Goal: Check status: Check status

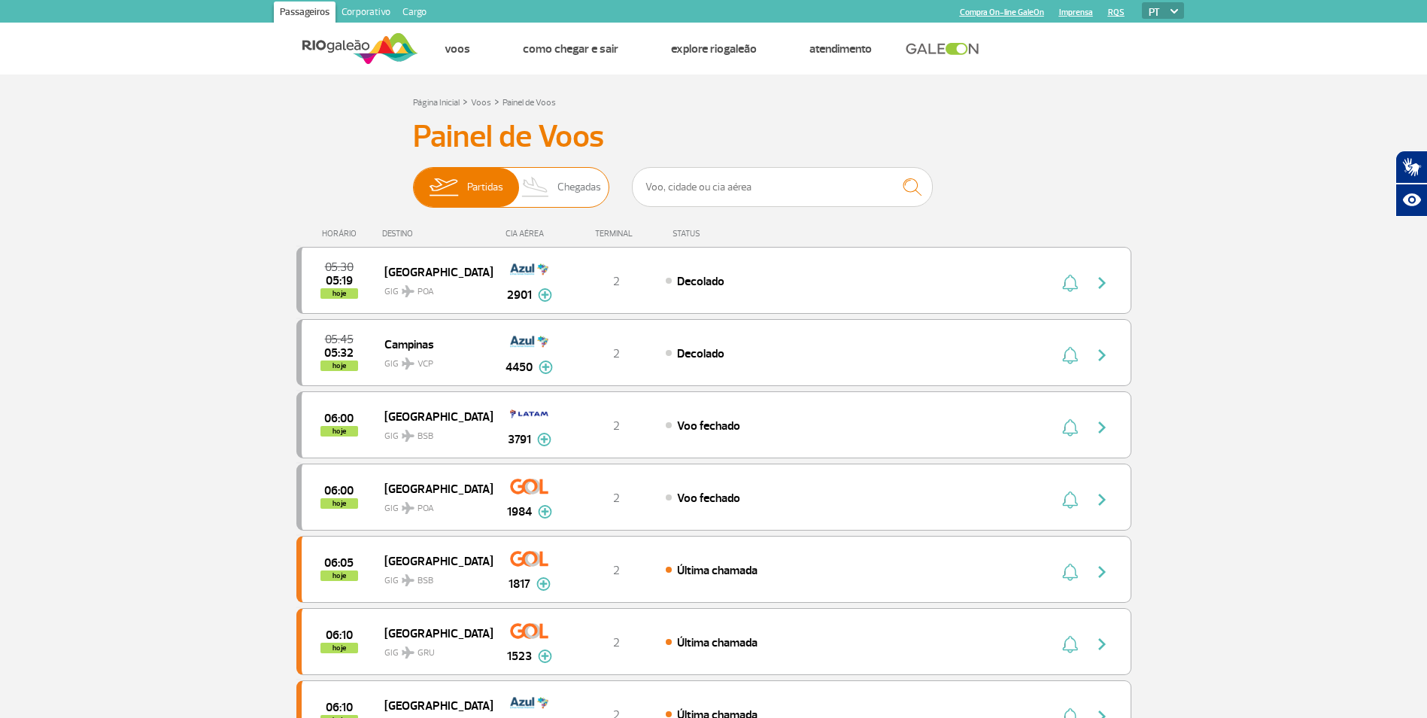
click at [533, 178] on img at bounding box center [536, 187] width 44 height 39
click at [413, 180] on input "Partidas Chegadas" at bounding box center [413, 180] width 0 height 0
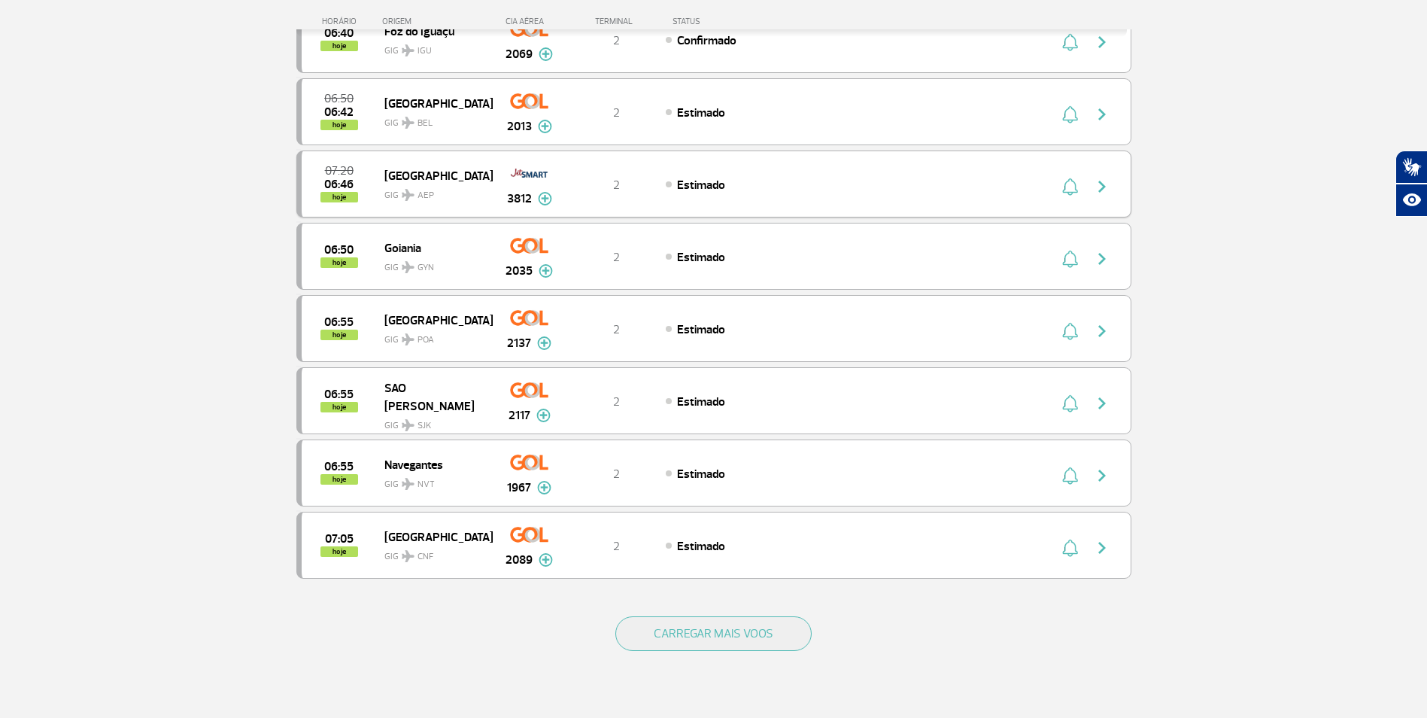
scroll to position [1129, 0]
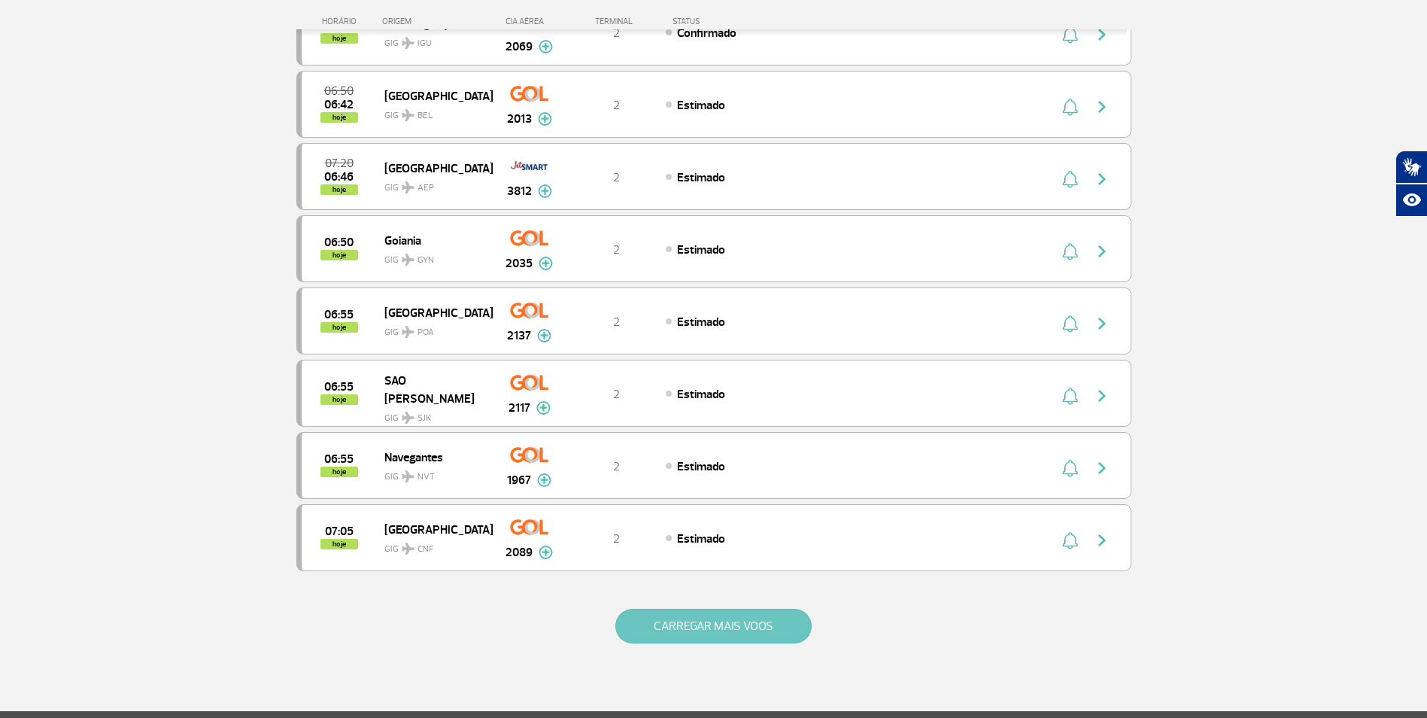
click at [680, 617] on button "CARREGAR MAIS VOOS" at bounding box center [713, 626] width 196 height 35
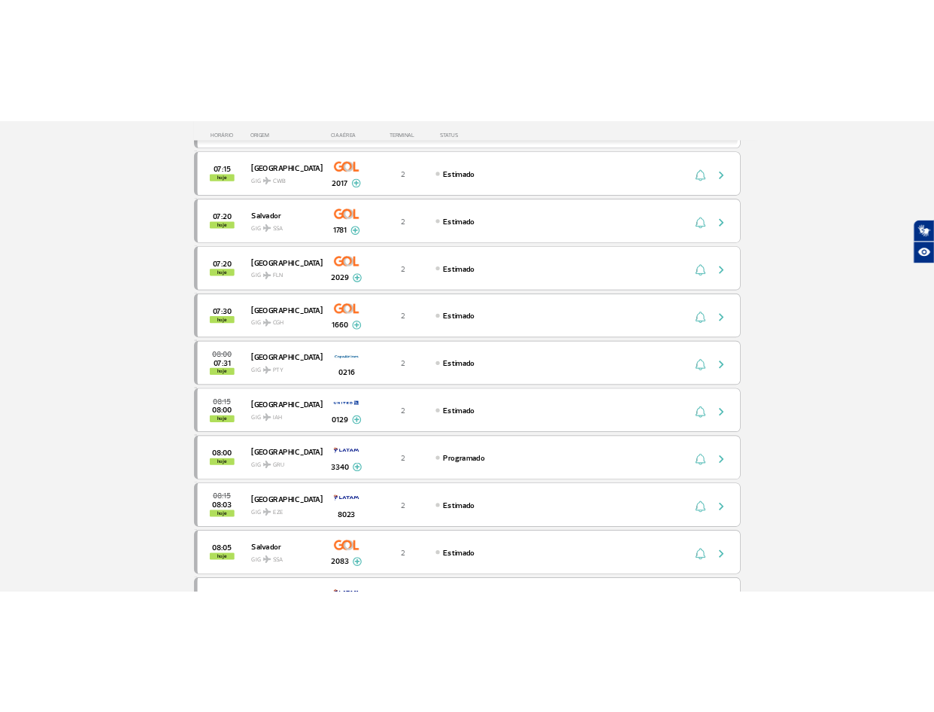
scroll to position [1806, 0]
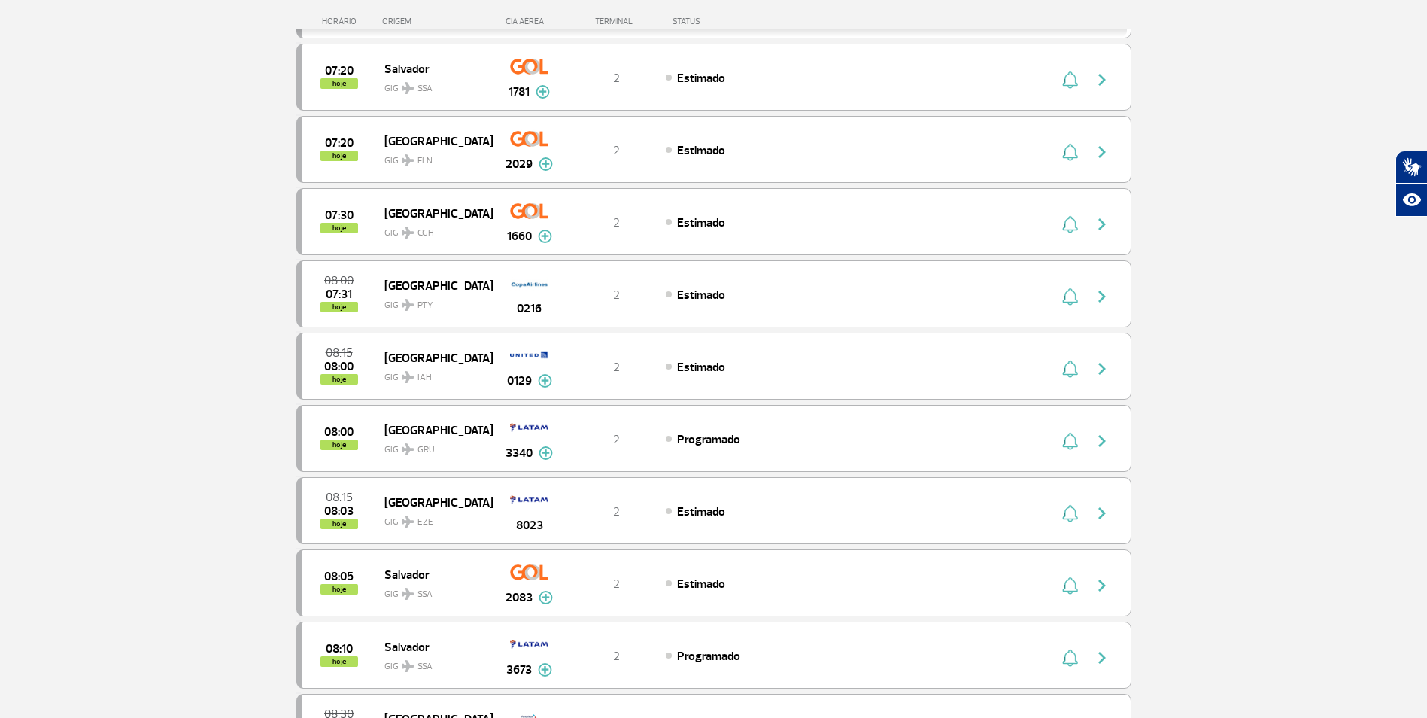
drag, startPoint x: 137, startPoint y: 530, endPoint x: 163, endPoint y: 513, distance: 31.1
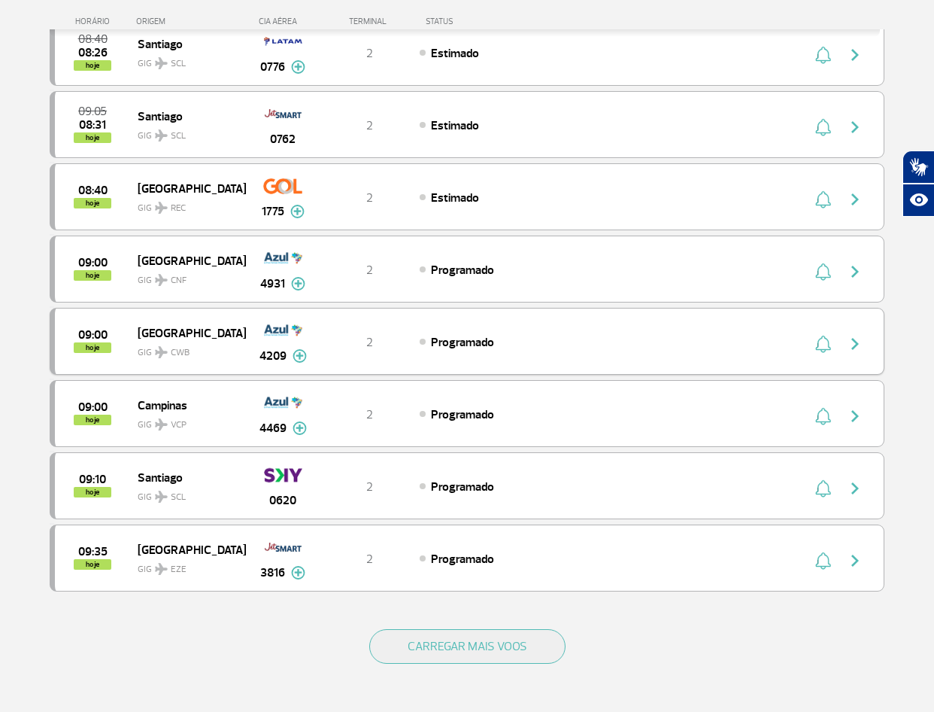
scroll to position [2558, 0]
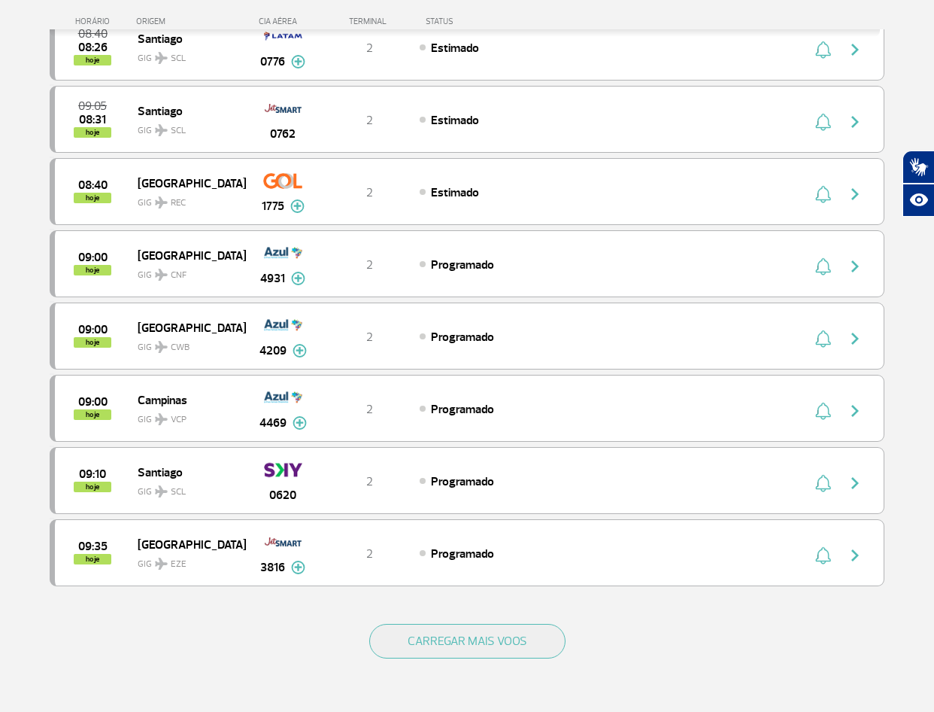
click at [462, 614] on div "CARREGAR MAIS VOOS" at bounding box center [467, 665] width 835 height 121
click at [463, 624] on button "CARREGAR MAIS VOOS" at bounding box center [467, 641] width 196 height 35
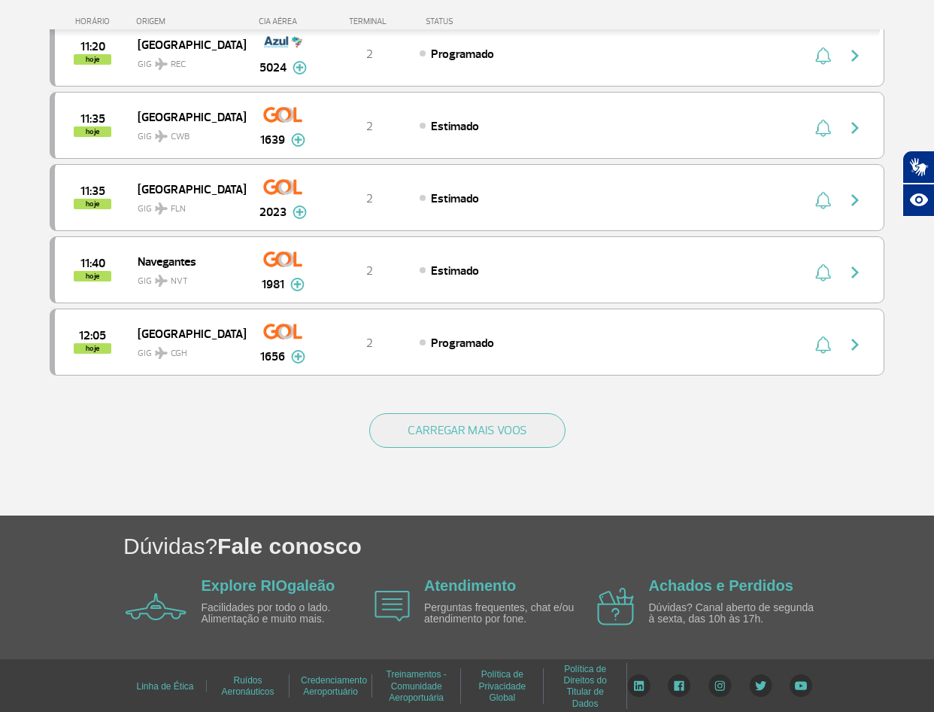
scroll to position [4216, 0]
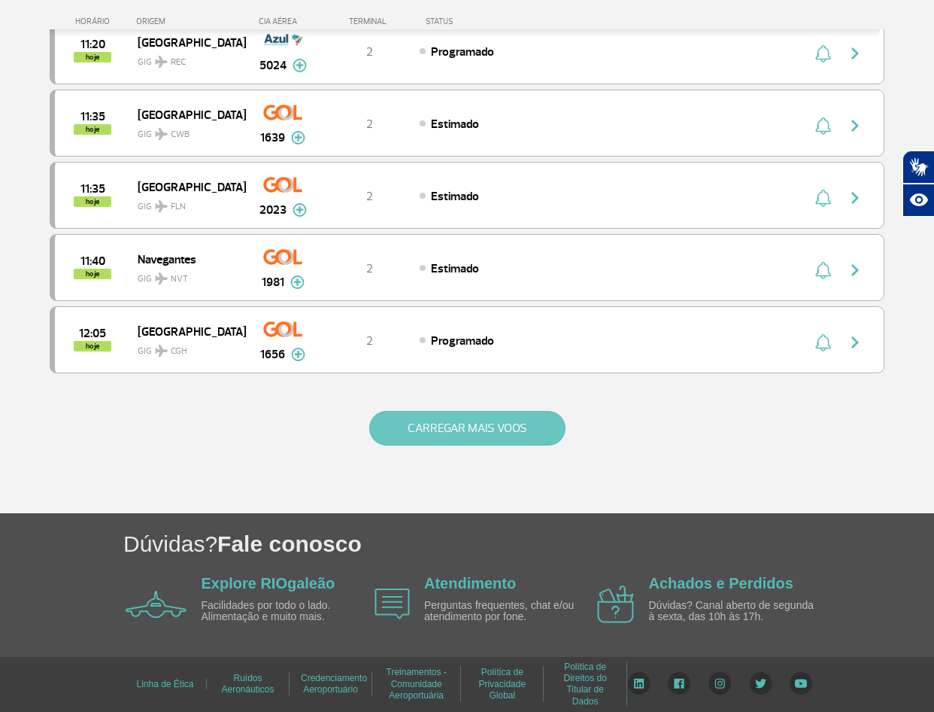
click at [426, 427] on button "CARREGAR MAIS VOOS" at bounding box center [467, 428] width 196 height 35
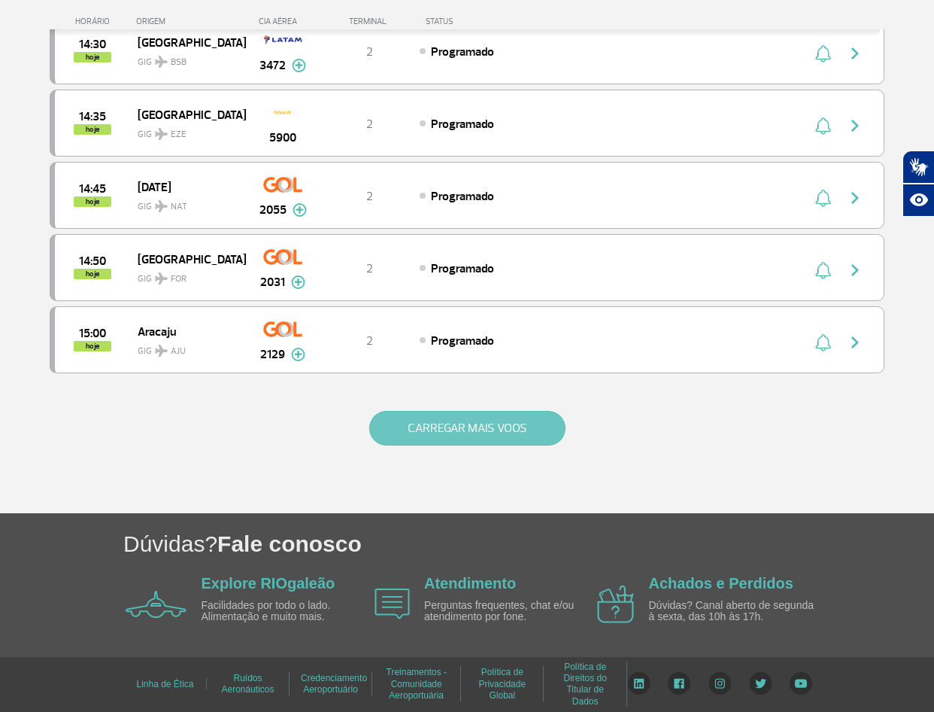
click at [409, 424] on button "CARREGAR MAIS VOOS" at bounding box center [467, 428] width 196 height 35
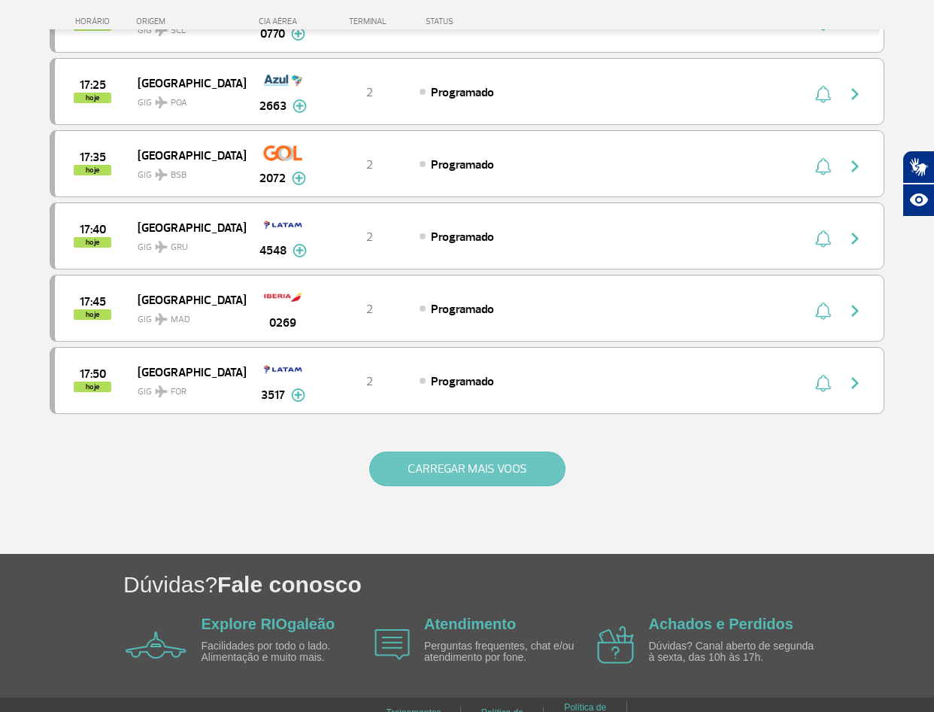
scroll to position [7105, 0]
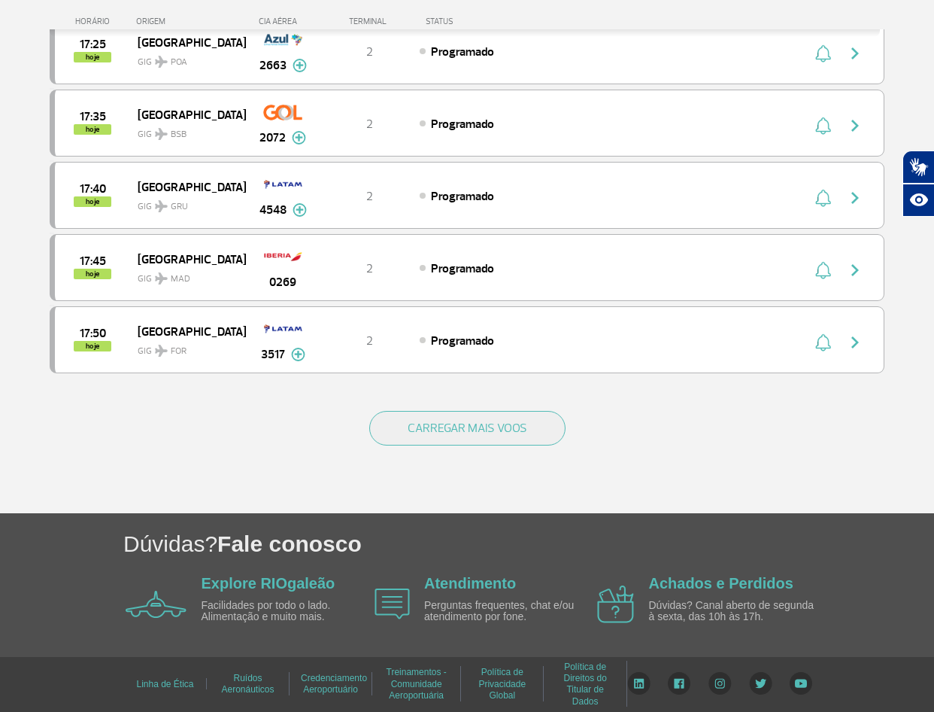
click at [433, 448] on div "CARREGAR MAIS VOOS" at bounding box center [467, 452] width 835 height 121
click at [434, 440] on button "CARREGAR MAIS VOOS" at bounding box center [467, 428] width 196 height 35
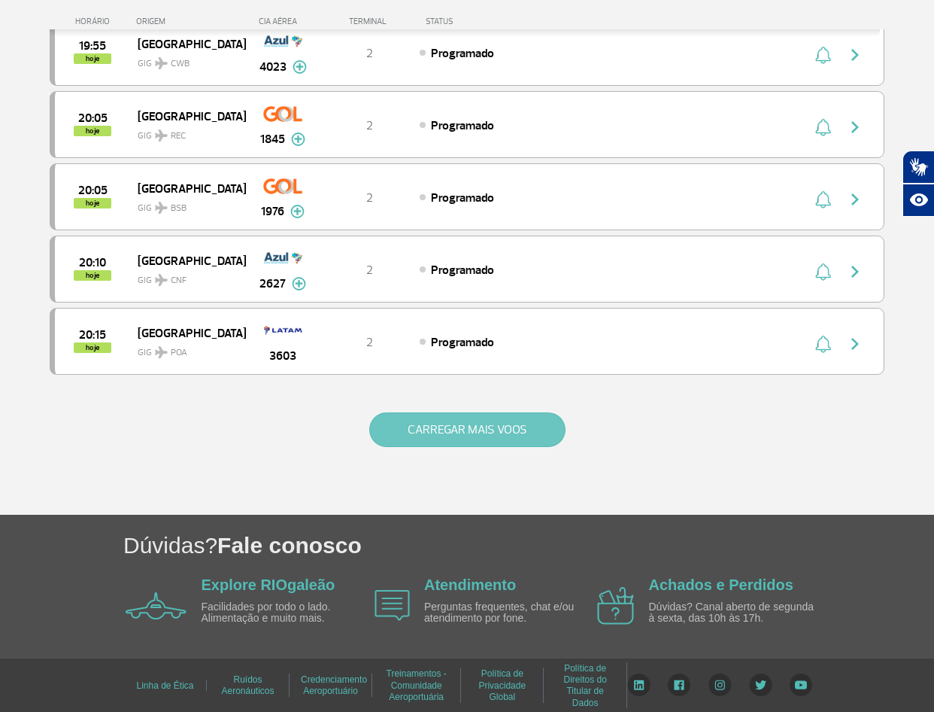
scroll to position [8539, 0]
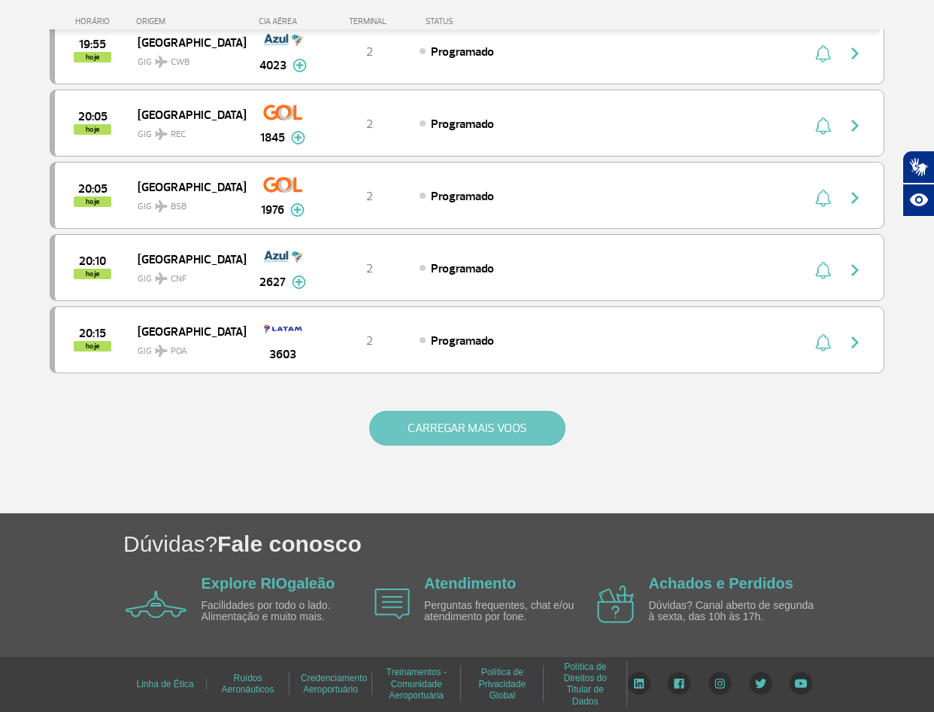
click at [439, 425] on button "CARREGAR MAIS VOOS" at bounding box center [467, 428] width 196 height 35
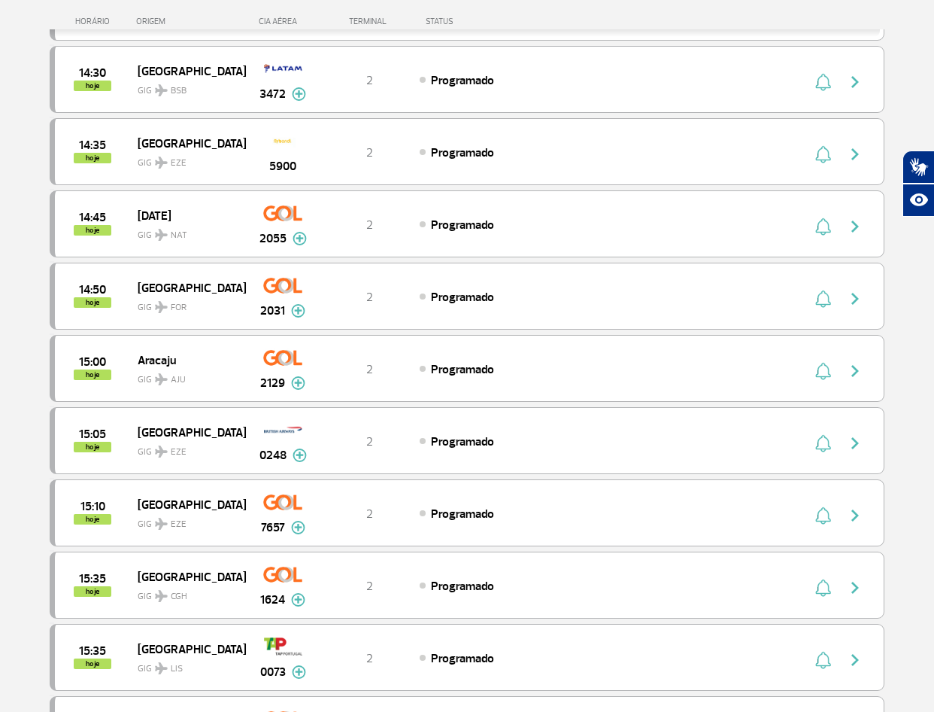
scroll to position [5604, 0]
